Goal: Task Accomplishment & Management: Complete application form

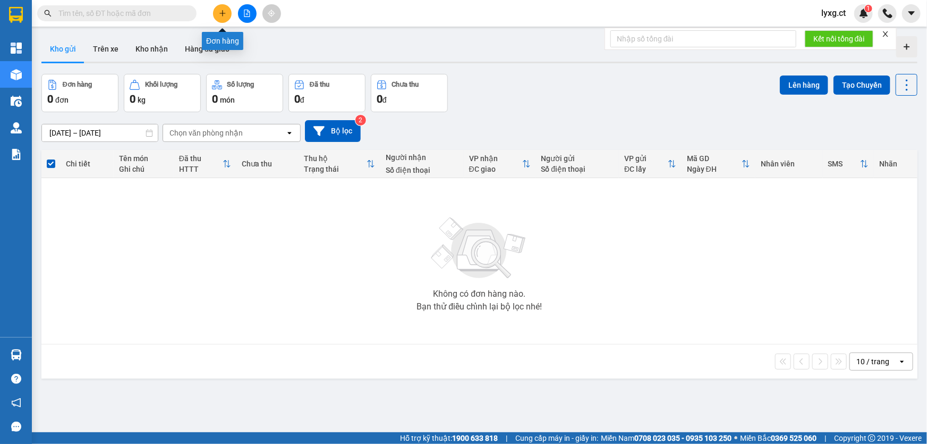
click at [227, 16] on button at bounding box center [222, 13] width 19 height 19
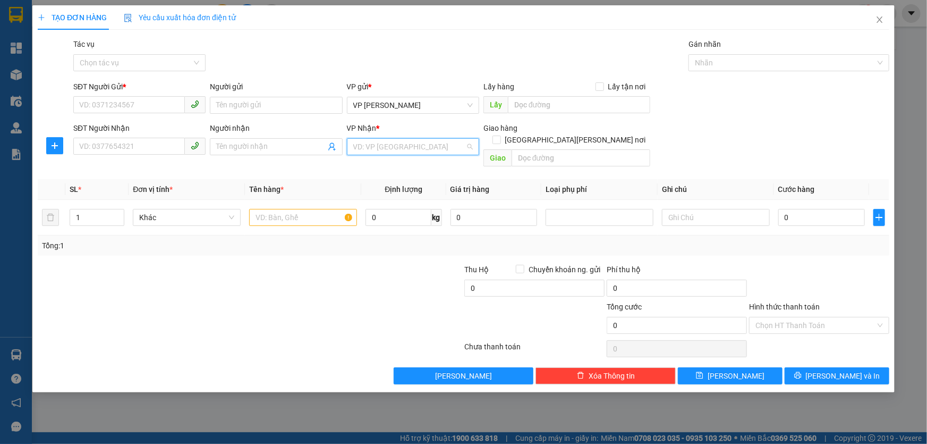
click at [359, 143] on input "search" at bounding box center [409, 147] width 112 height 16
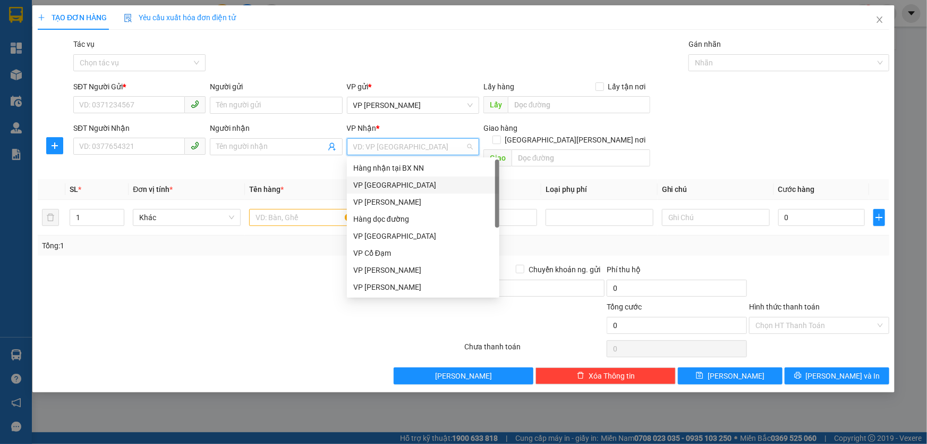
drag, startPoint x: 383, startPoint y: 185, endPoint x: 202, endPoint y: 148, distance: 184.5
click at [383, 185] on div "VP [GEOGRAPHIC_DATA]" at bounding box center [423, 185] width 140 height 12
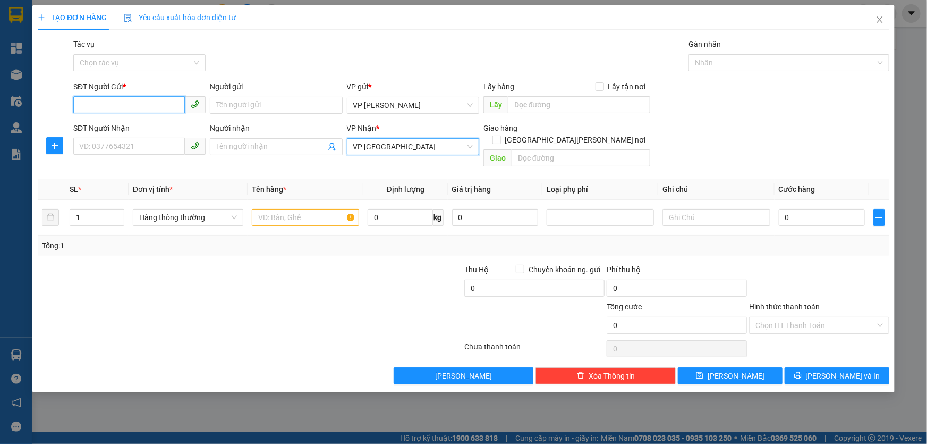
click at [166, 101] on input "SĐT Người Gửi *" at bounding box center [129, 104] width 112 height 17
type input "0984973367"
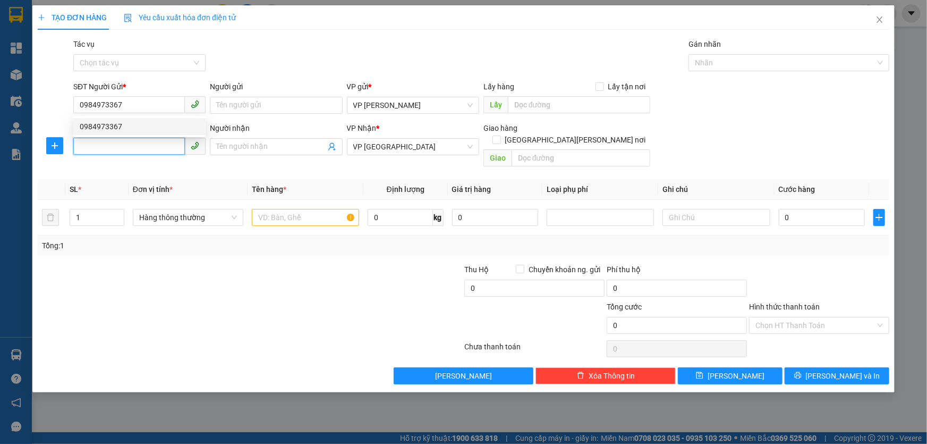
click at [159, 140] on input "SĐT Người Nhận" at bounding box center [129, 146] width 112 height 17
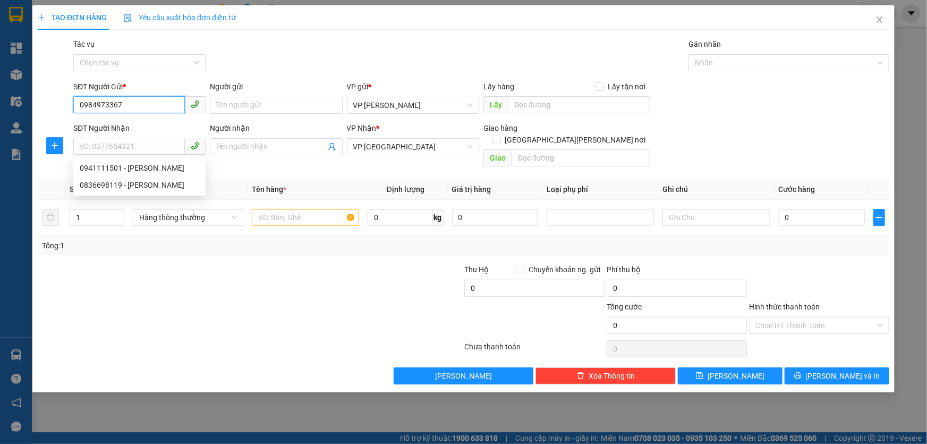
click at [141, 107] on input "0984973367" at bounding box center [129, 104] width 112 height 17
drag, startPoint x: 101, startPoint y: 126, endPoint x: 154, endPoint y: 132, distance: 53.0
click at [101, 126] on div "0984973367" at bounding box center [140, 127] width 120 height 12
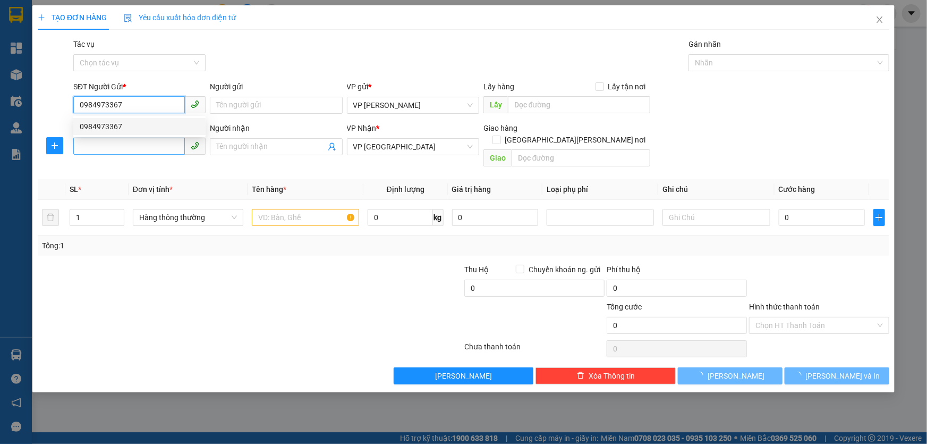
type input "30.000"
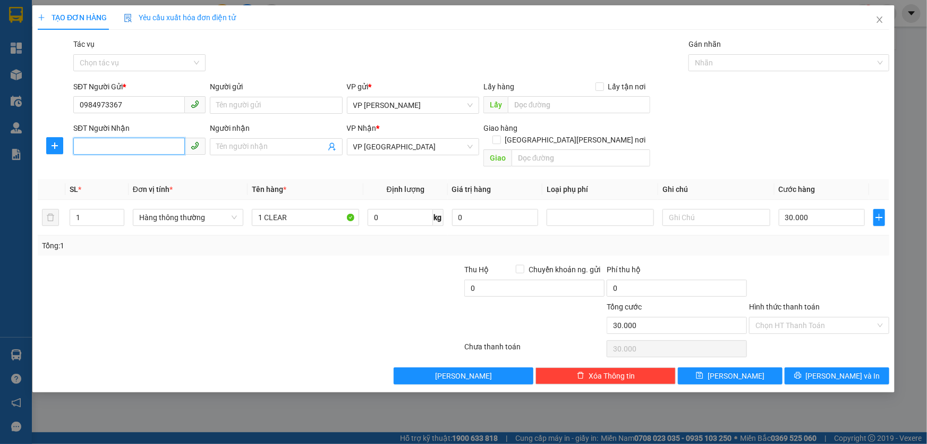
click at [166, 149] on input "SĐT Người Nhận" at bounding box center [129, 146] width 112 height 17
click at [143, 165] on div "0941111501 - [PERSON_NAME]" at bounding box center [140, 168] width 120 height 12
type input "0941111501"
type input "ANH LÂM"
click at [834, 317] on input "Hình thức thanh toán" at bounding box center [816, 325] width 120 height 16
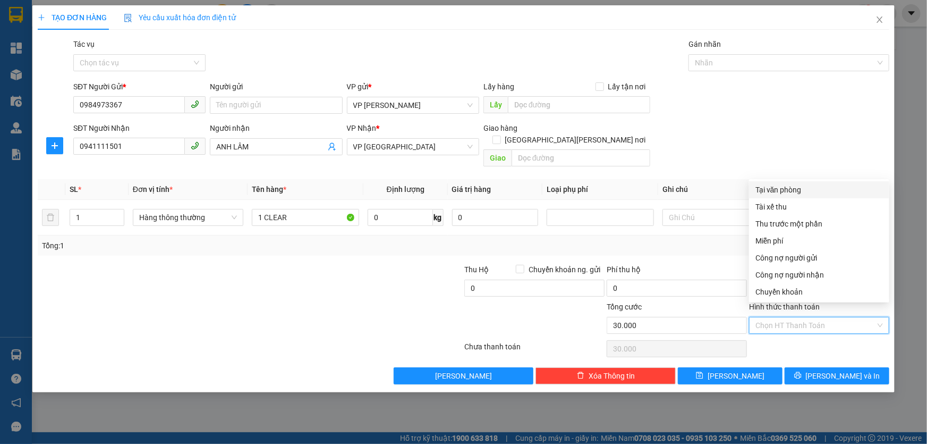
click at [803, 184] on div "Tại văn phòng" at bounding box center [820, 190] width 128 height 12
type input "0"
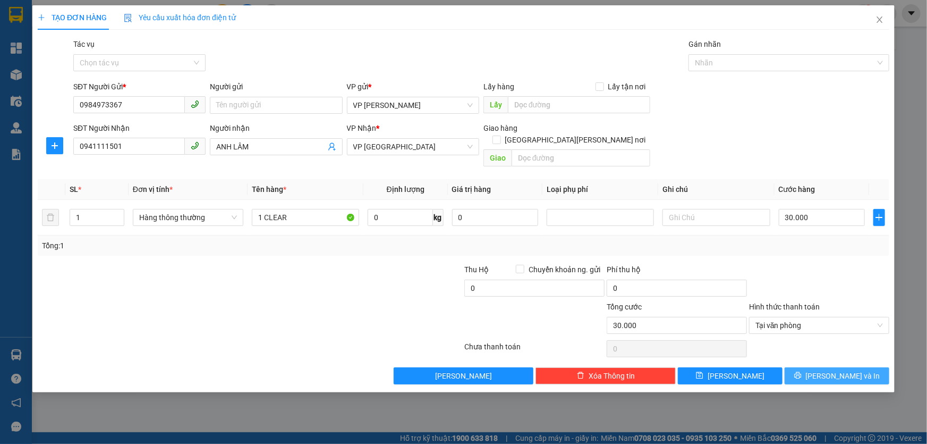
drag, startPoint x: 834, startPoint y: 361, endPoint x: 842, endPoint y: 349, distance: 13.9
click at [835, 370] on span "[PERSON_NAME] và In" at bounding box center [843, 376] width 74 height 12
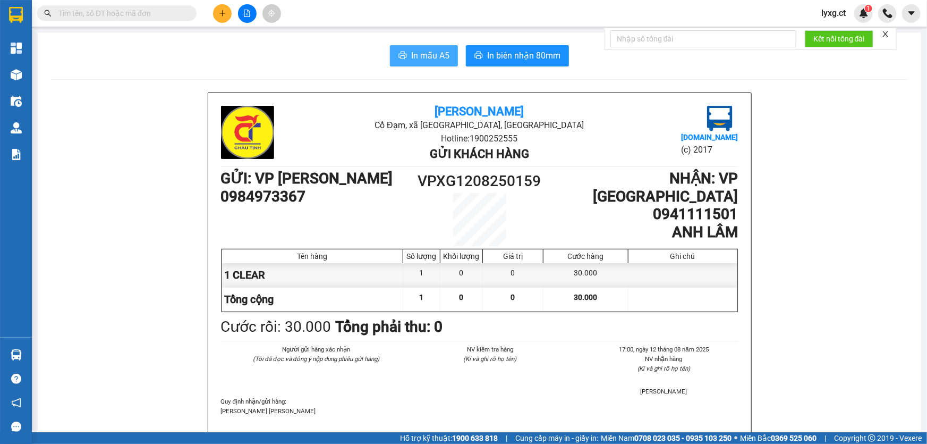
click at [406, 61] on button "In mẫu A5" at bounding box center [424, 55] width 68 height 21
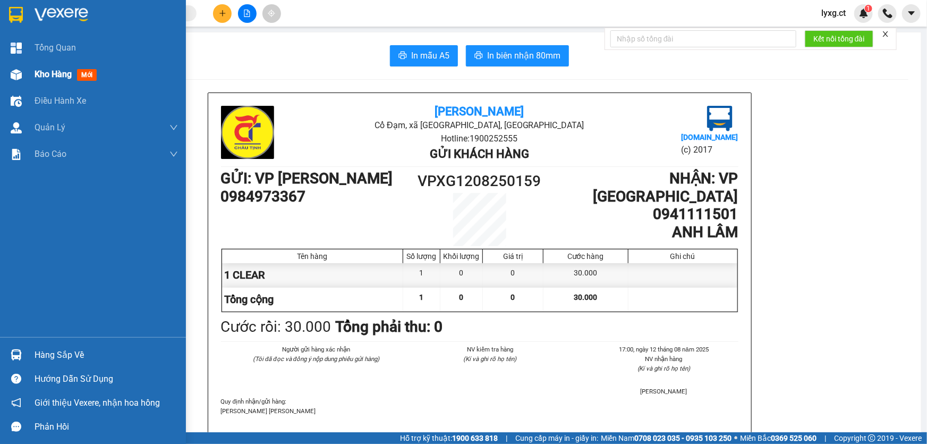
drag, startPoint x: 65, startPoint y: 70, endPoint x: 74, endPoint y: 5, distance: 65.0
click at [65, 69] on span "Kho hàng" at bounding box center [53, 74] width 37 height 10
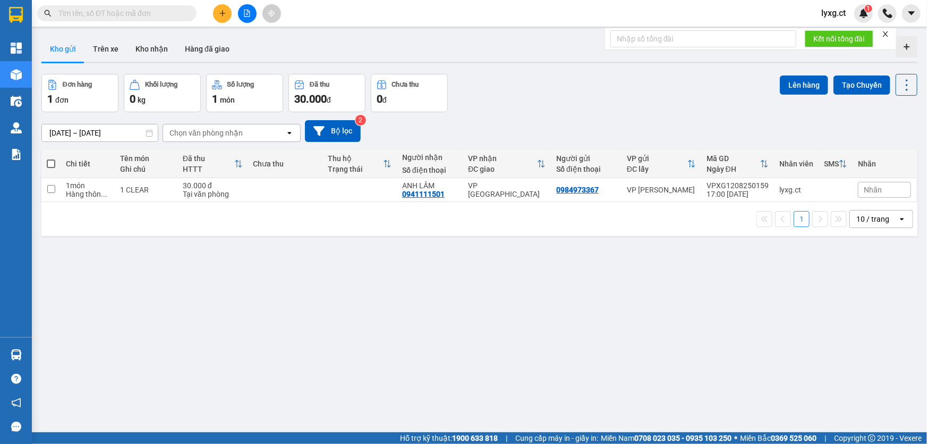
click at [179, 12] on input "text" at bounding box center [120, 13] width 125 height 12
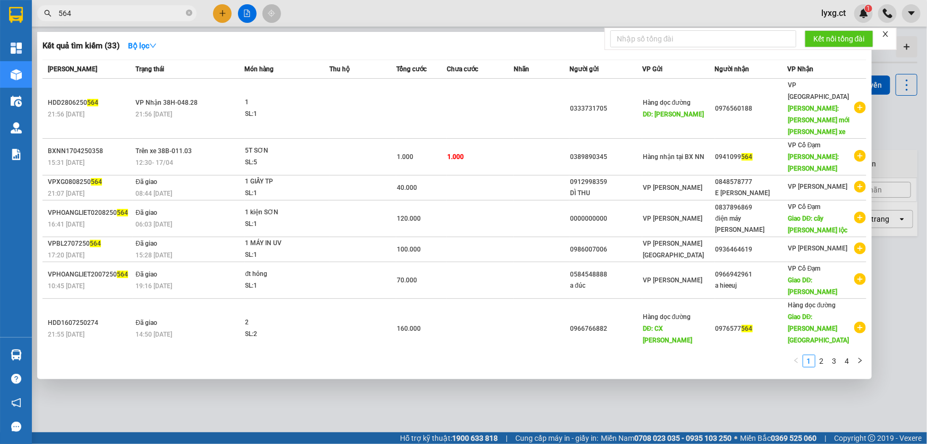
type input "564"
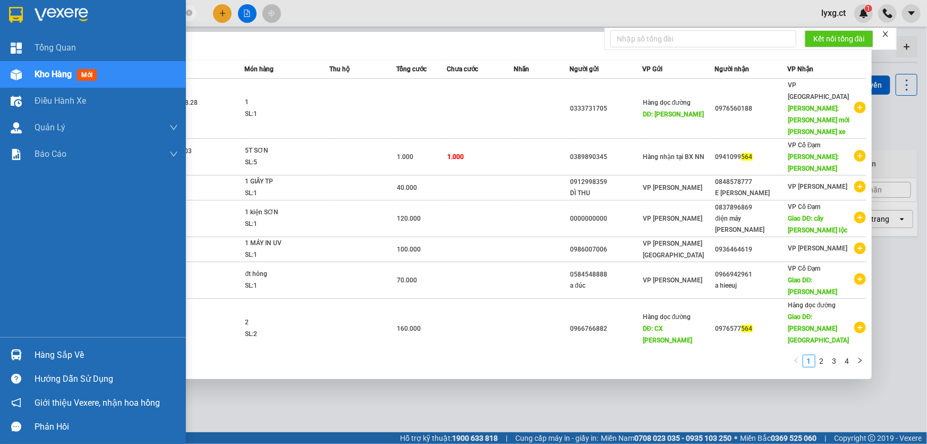
click at [54, 72] on span "Kho hàng" at bounding box center [53, 74] width 37 height 10
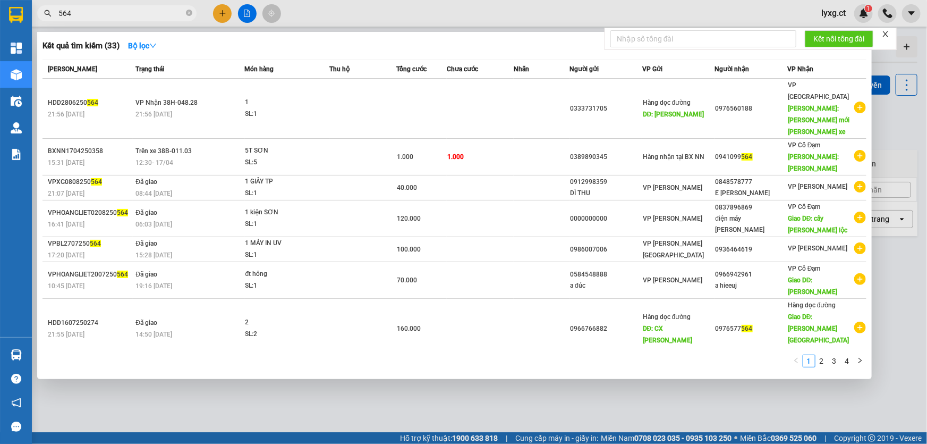
click at [480, 409] on div at bounding box center [463, 222] width 927 height 444
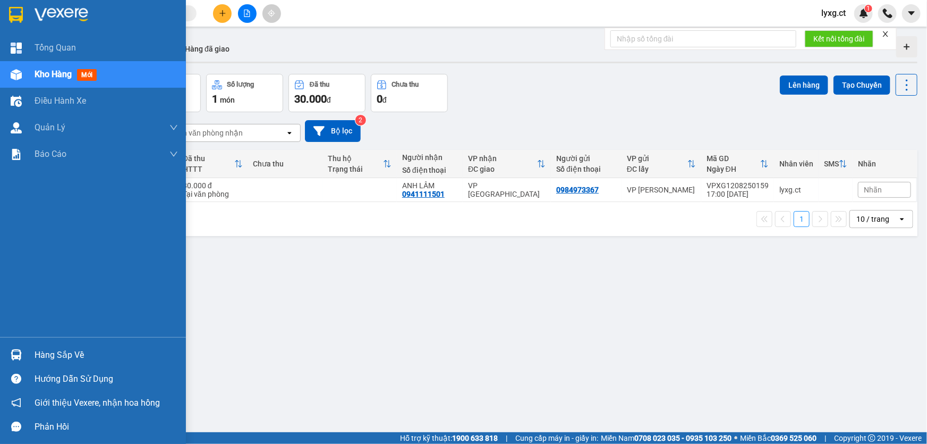
click at [35, 74] on span "Kho hàng" at bounding box center [53, 74] width 37 height 10
